Goal: Transaction & Acquisition: Purchase product/service

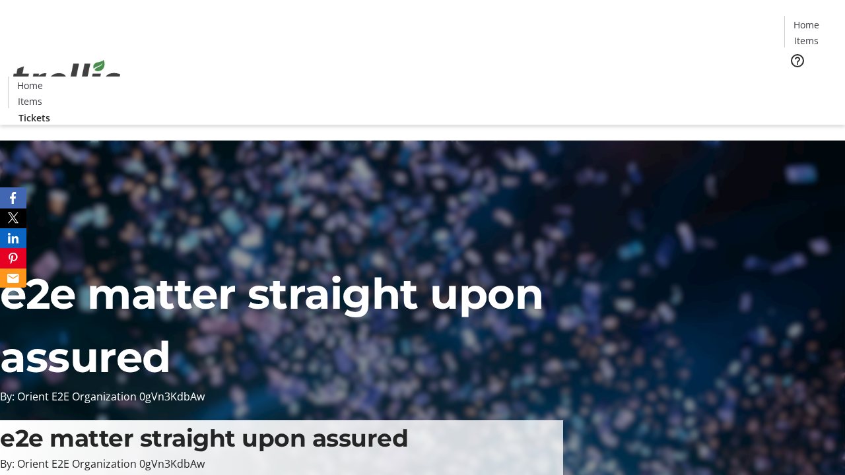
click at [795, 77] on span "Tickets" at bounding box center [811, 84] width 32 height 14
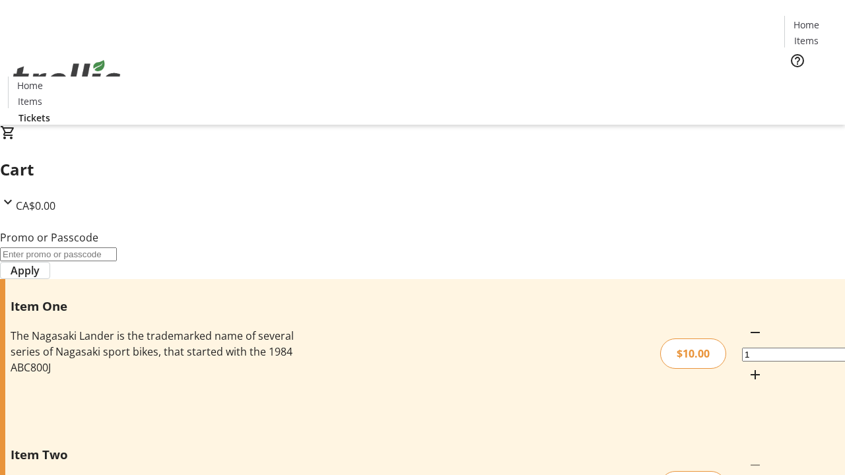
type input "1"
